Goal: Task Accomplishment & Management: Use online tool/utility

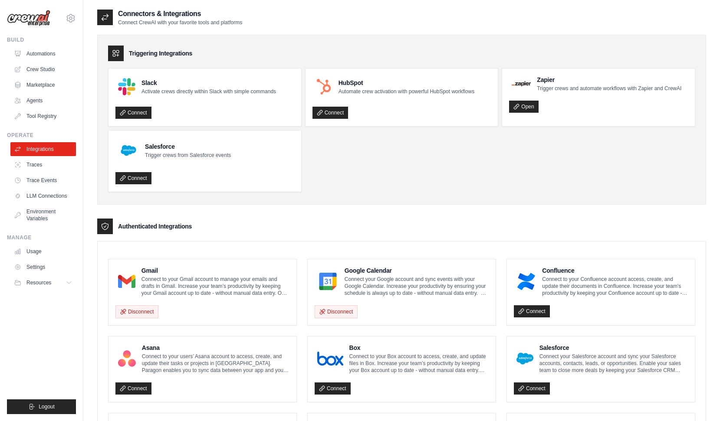
scroll to position [250, 0]
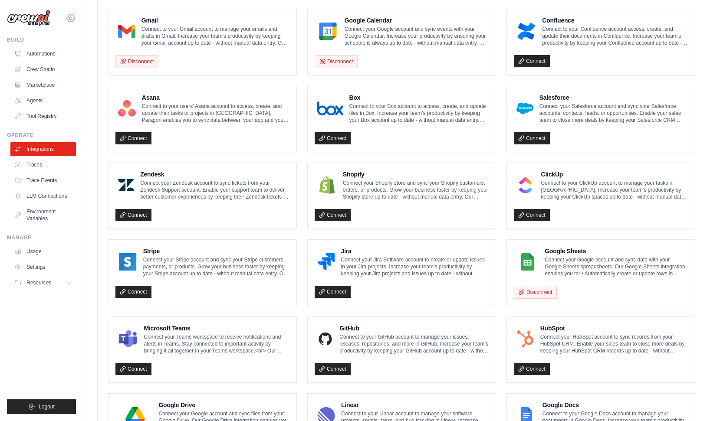
click at [67, 23] on icon at bounding box center [71, 18] width 10 height 10
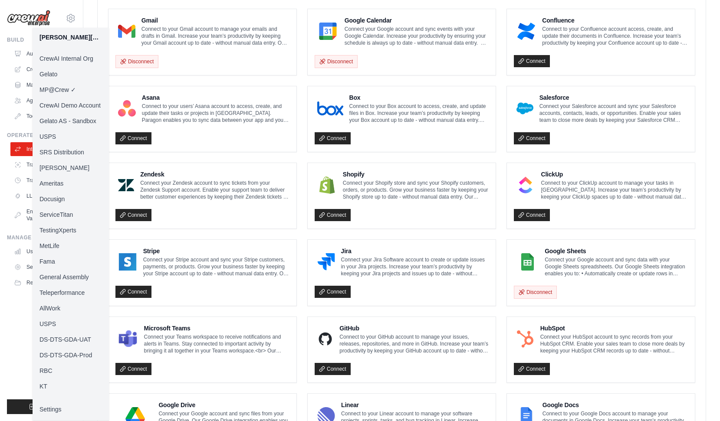
click at [51, 390] on link "KT" at bounding box center [71, 387] width 76 height 16
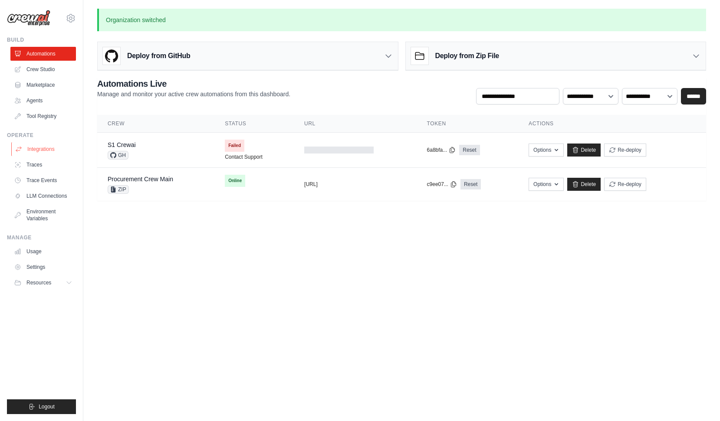
click at [62, 147] on link "Integrations" at bounding box center [44, 149] width 66 height 14
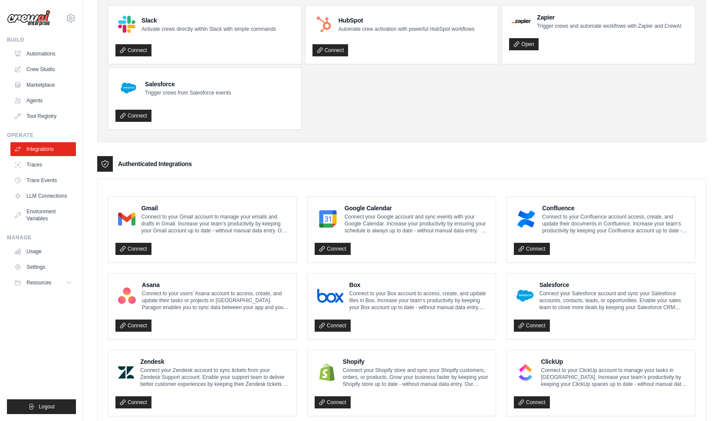
scroll to position [111, 0]
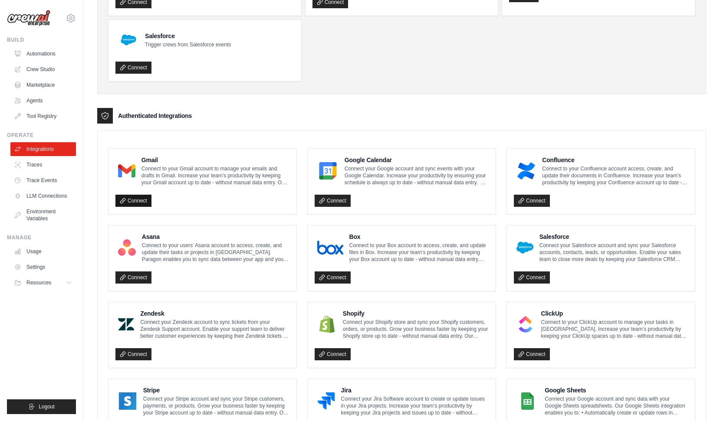
click at [136, 202] on link "Connect" at bounding box center [133, 201] width 36 height 12
click at [269, 118] on div "Authenticated Integrations" at bounding box center [401, 116] width 609 height 16
click at [140, 200] on link "Connect" at bounding box center [133, 201] width 36 height 12
click at [315, 125] on enterprise-integrations\a "Authenticated Integrations Gmail Connect to your Gmail account to manage your e…" at bounding box center [401, 395] width 609 height 575
